Goal: Task Accomplishment & Management: Use online tool/utility

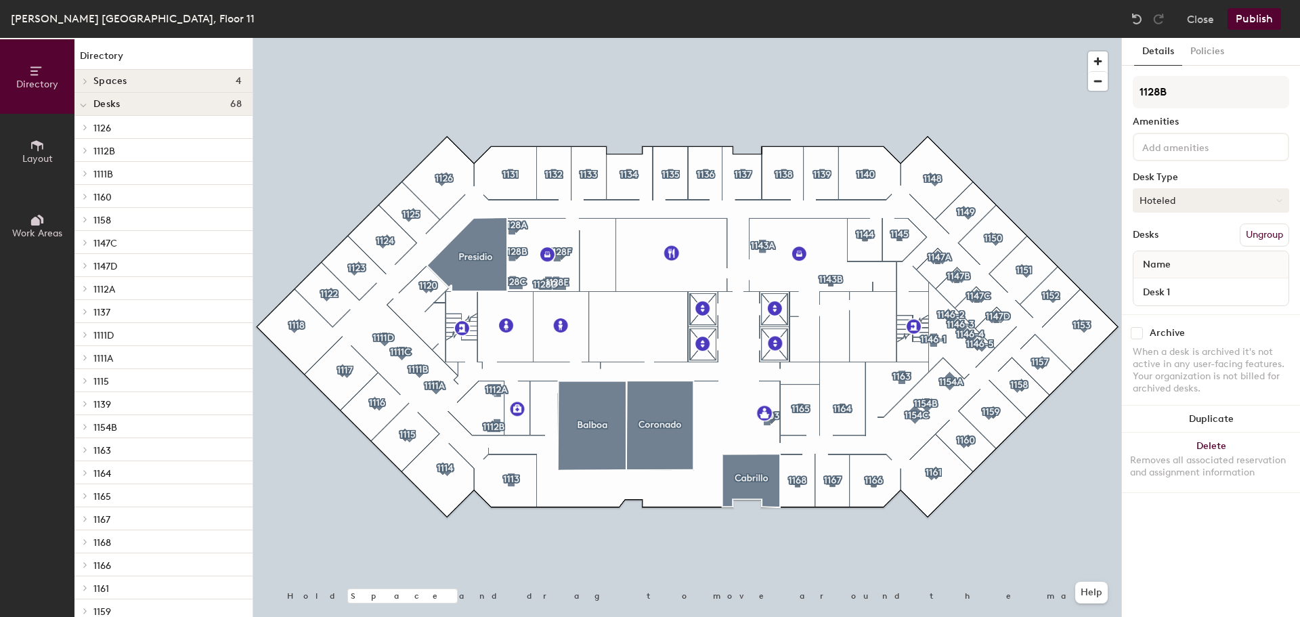
click at [1151, 203] on button "Hoteled" at bounding box center [1211, 200] width 156 height 24
click at [1173, 244] on div "Assigned" at bounding box center [1200, 242] width 135 height 20
click at [1253, 13] on button "Publish" at bounding box center [1253, 19] width 53 height 22
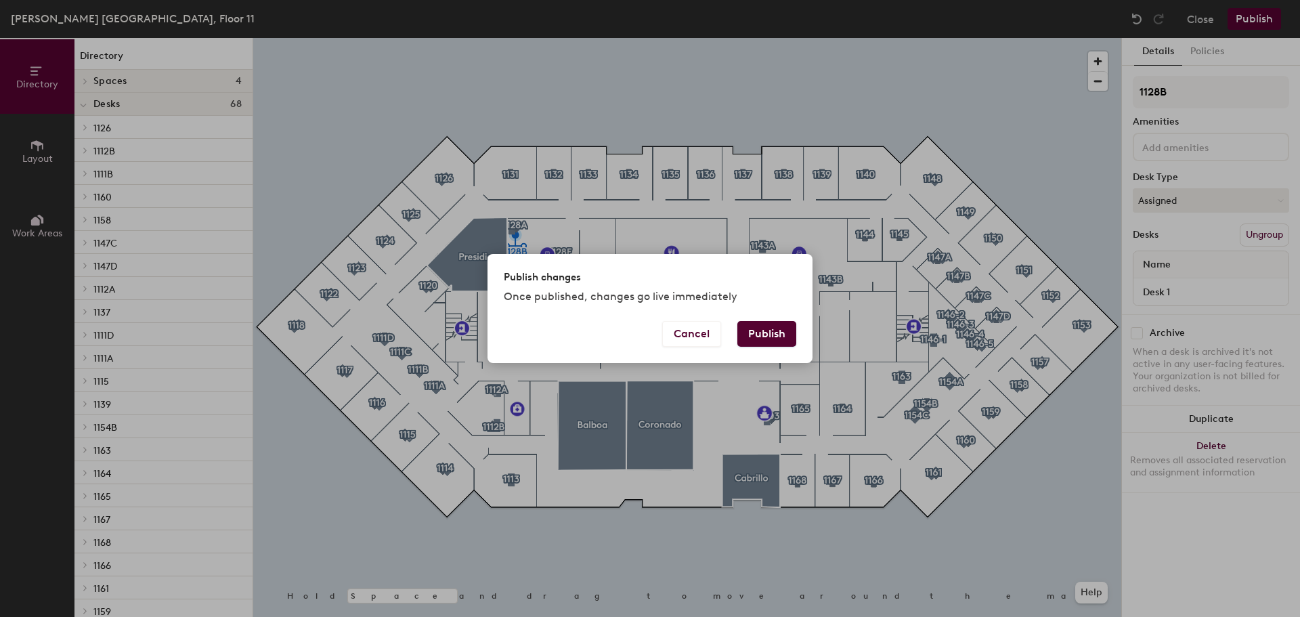
click at [746, 338] on button "Publish" at bounding box center [766, 334] width 59 height 26
